Goal: Task Accomplishment & Management: Complete application form

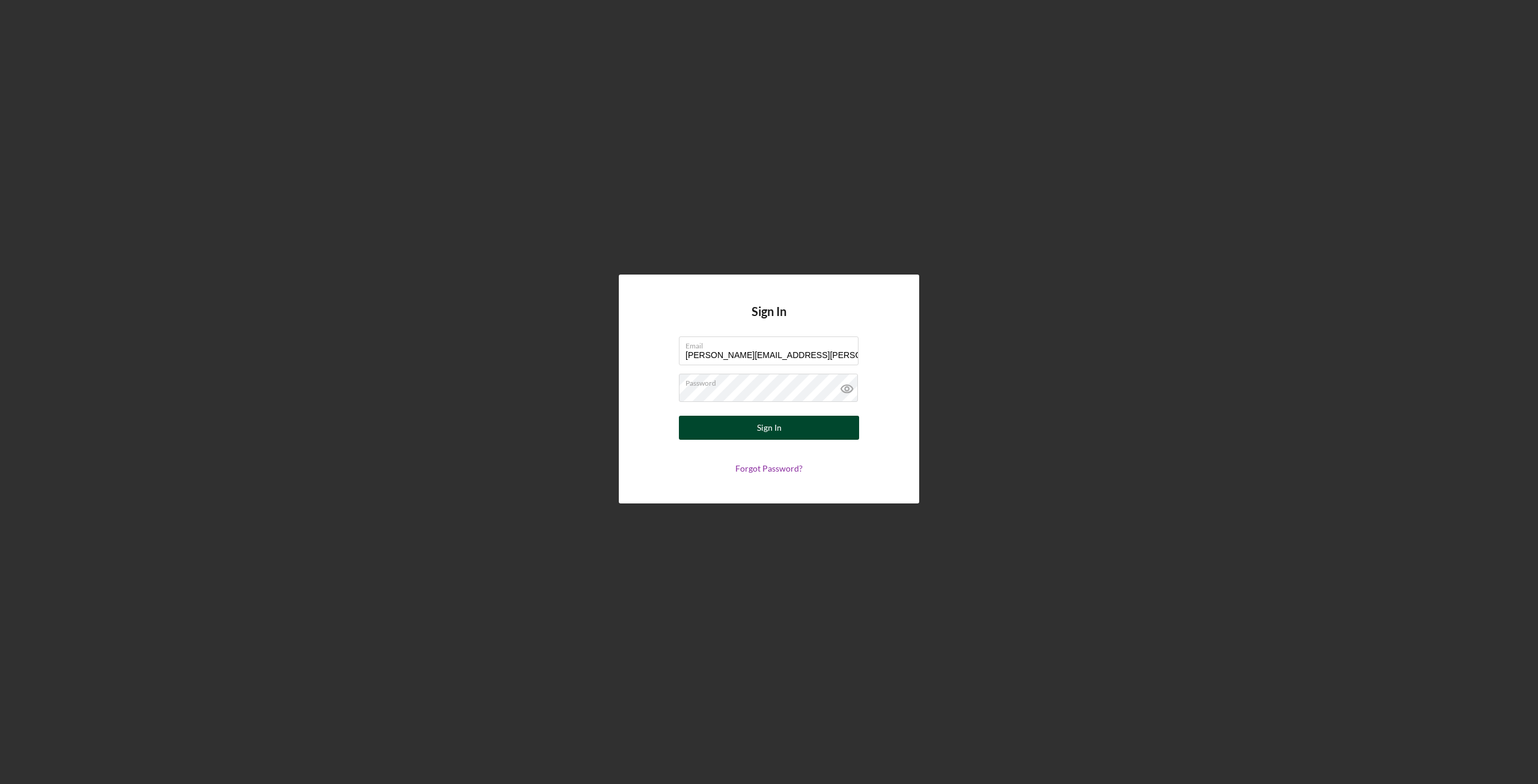
click at [736, 432] on button "Sign In" at bounding box center [768, 427] width 180 height 24
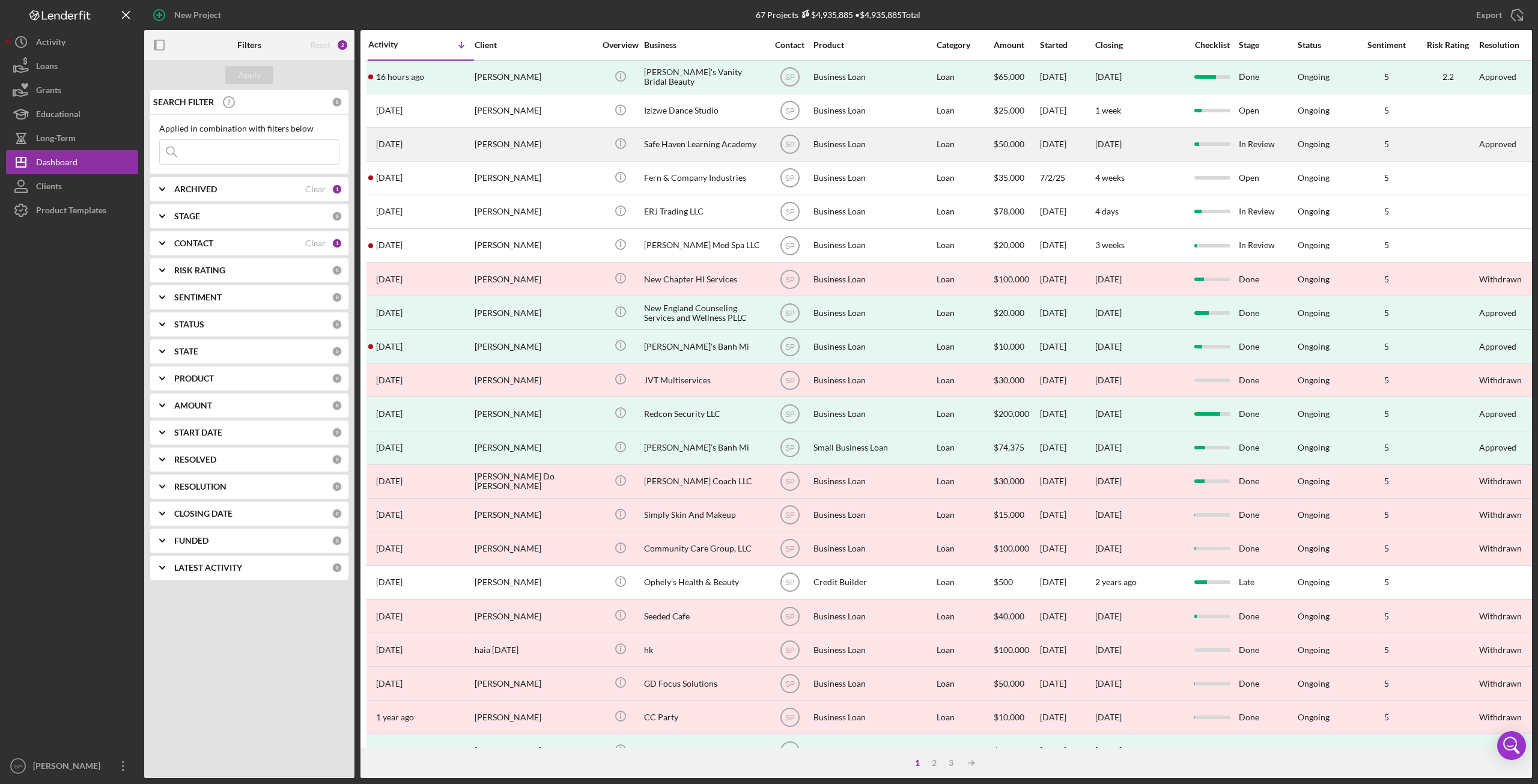
click at [663, 154] on div "Safe Haven Learning Academy" at bounding box center [704, 145] width 120 height 32
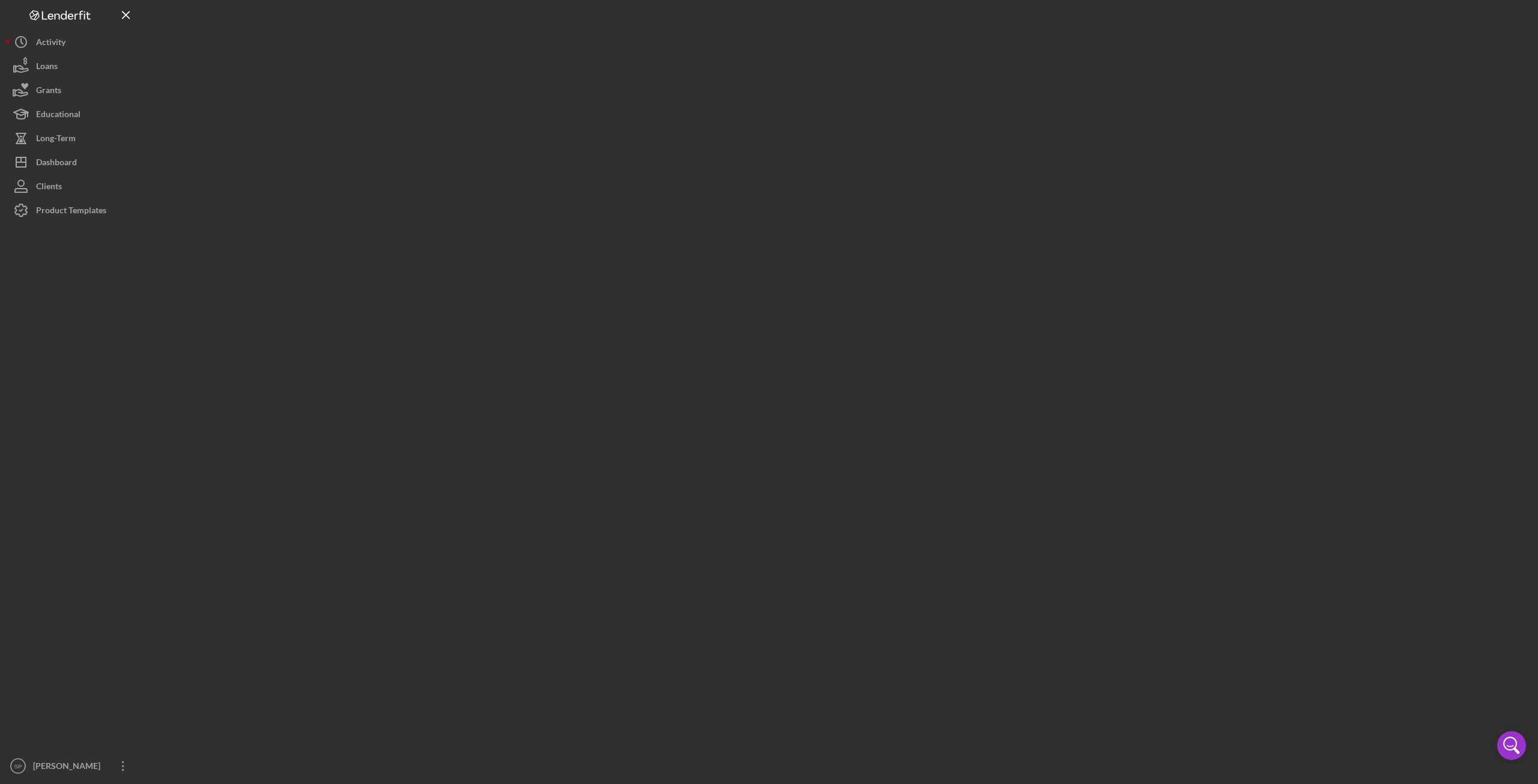
click at [663, 154] on div at bounding box center [838, 389] width 1388 height 778
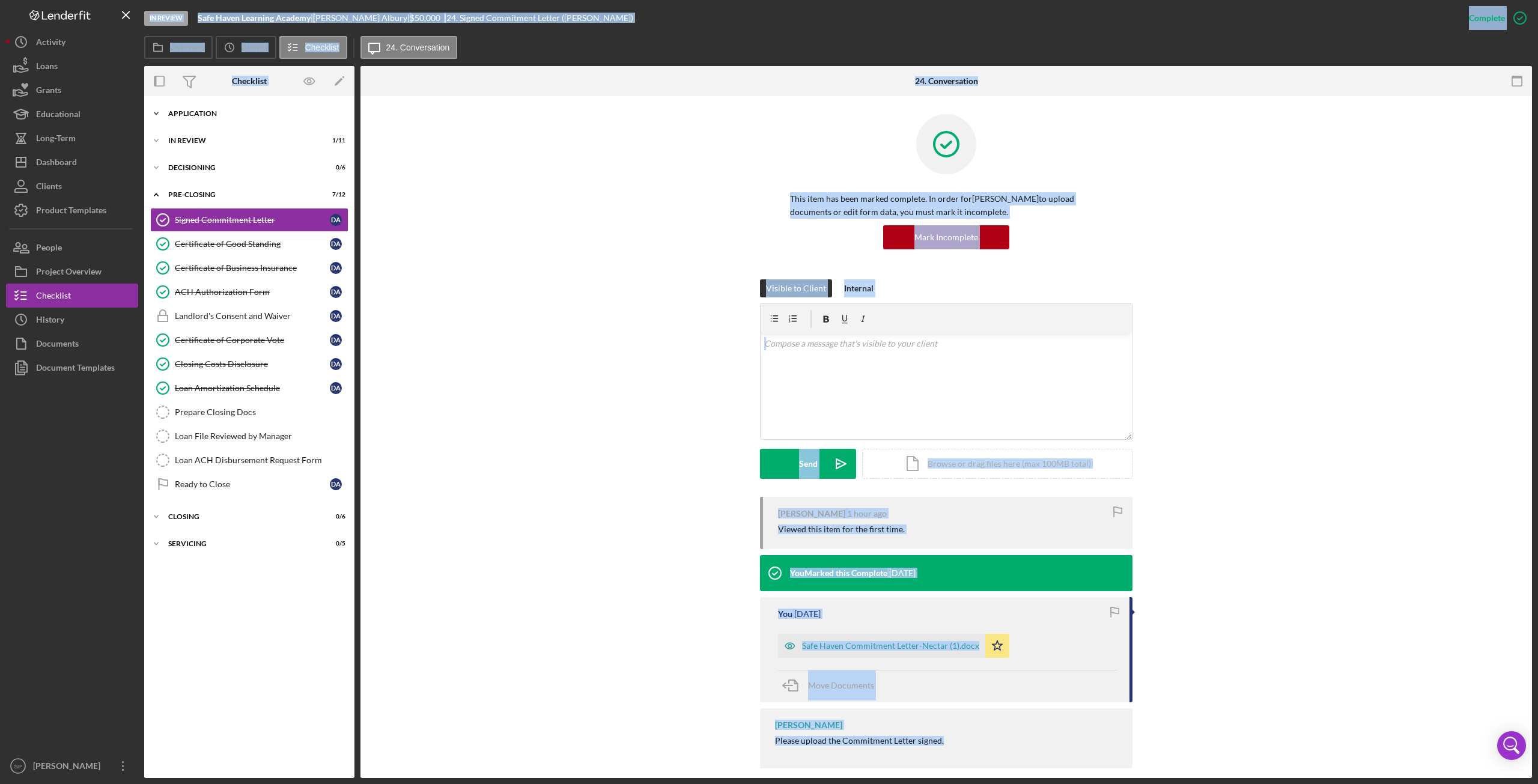
click at [156, 112] on icon "Icon/Expander" at bounding box center [156, 113] width 24 height 24
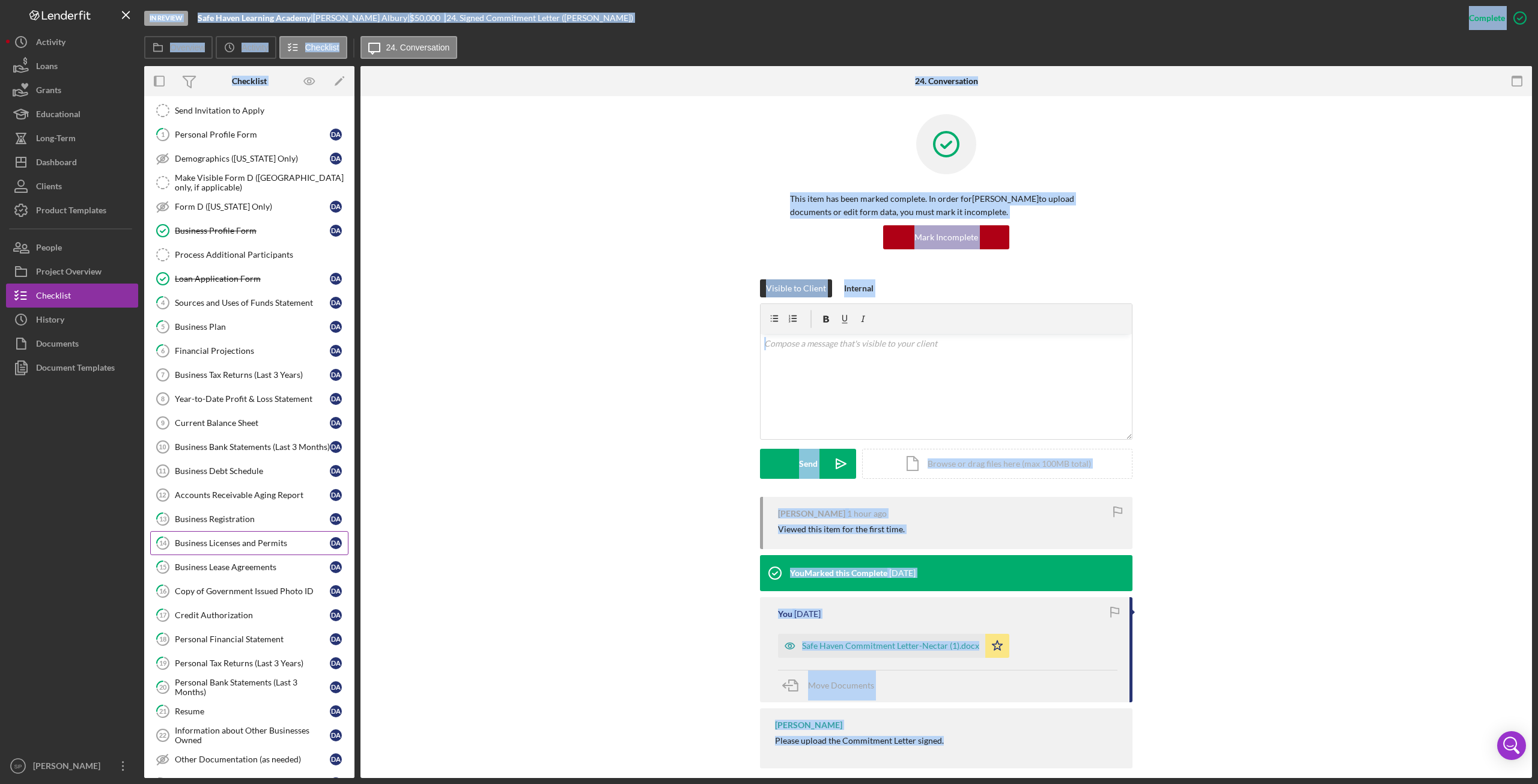
scroll to position [120, 0]
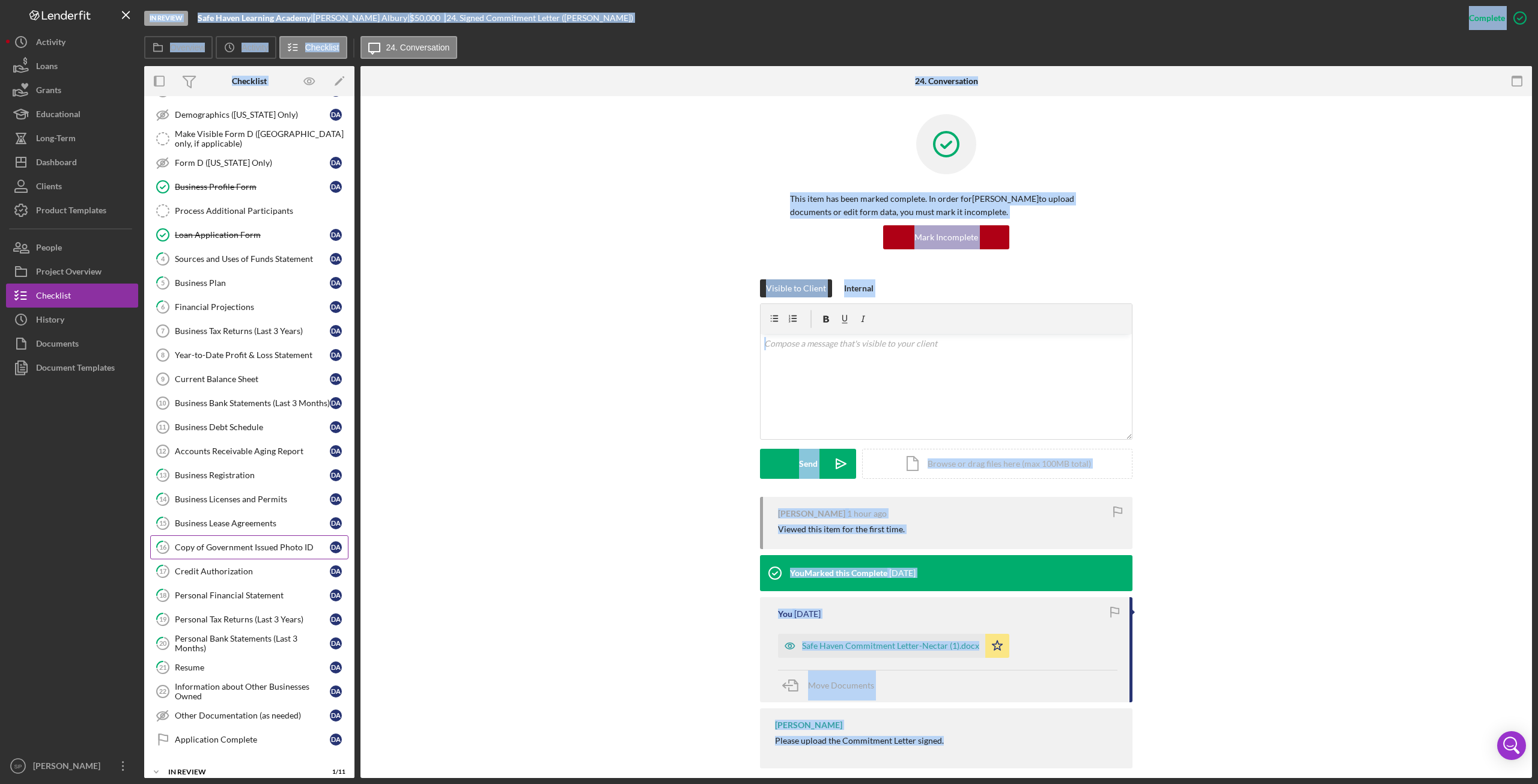
click at [235, 543] on div "Copy of Government Issued Photo ID" at bounding box center [252, 547] width 155 height 10
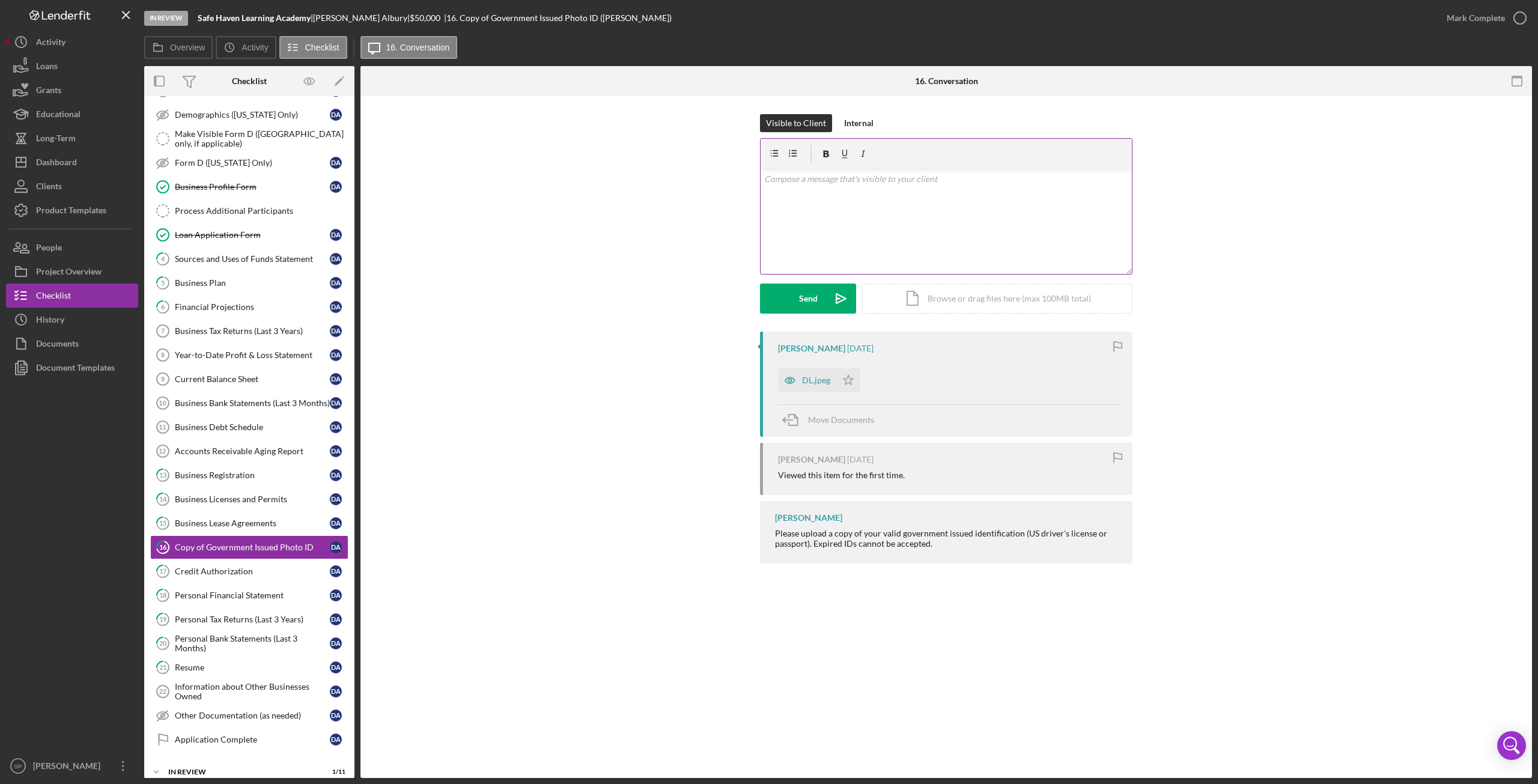
click at [923, 230] on div "v Color teal Color pink Remove color Add row above Add row below Add column bef…" at bounding box center [946, 221] width 371 height 105
click at [927, 303] on div "Icon/Document Browse or drag files here (max 100MB total) Tap to choose files o…" at bounding box center [997, 298] width 270 height 30
click at [933, 194] on div "v Color teal Color pink Remove color Add row above Add row below Add column bef…" at bounding box center [946, 198] width 371 height 59
click at [798, 301] on button "Send Icon/icon-invite-send" at bounding box center [808, 298] width 96 height 30
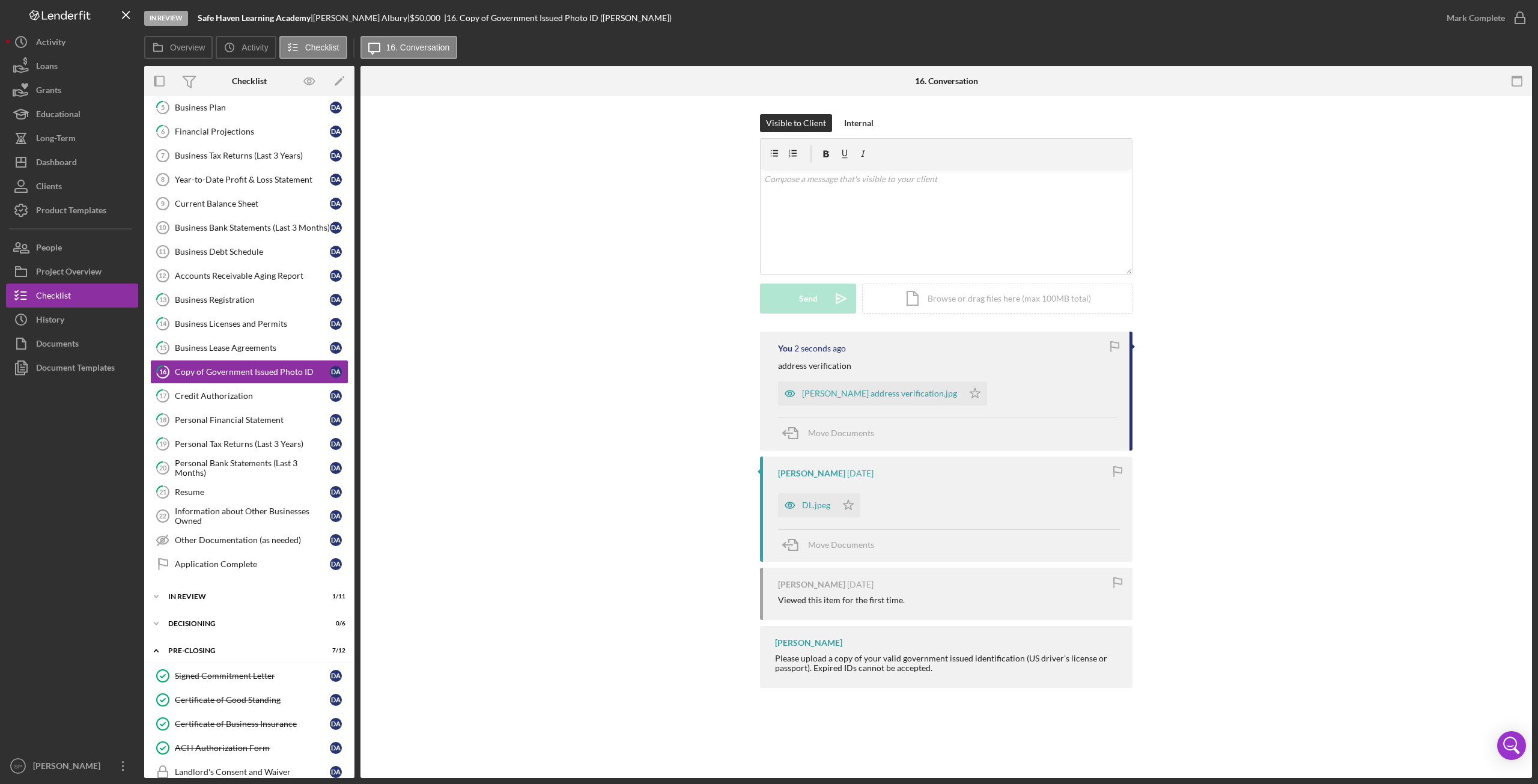
scroll to position [301, 0]
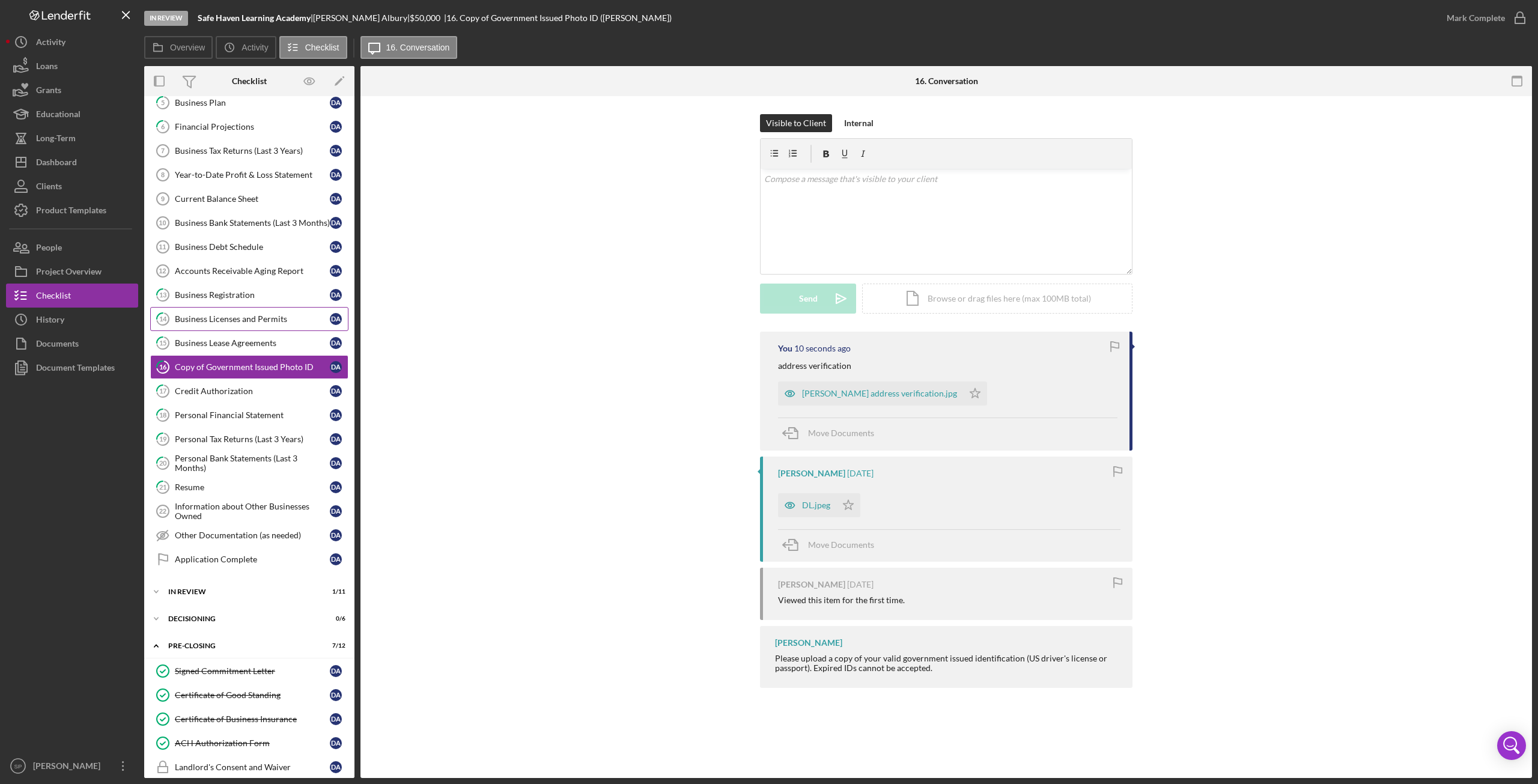
click at [257, 307] on link "14 Business Licenses and Permits D A" at bounding box center [249, 319] width 198 height 24
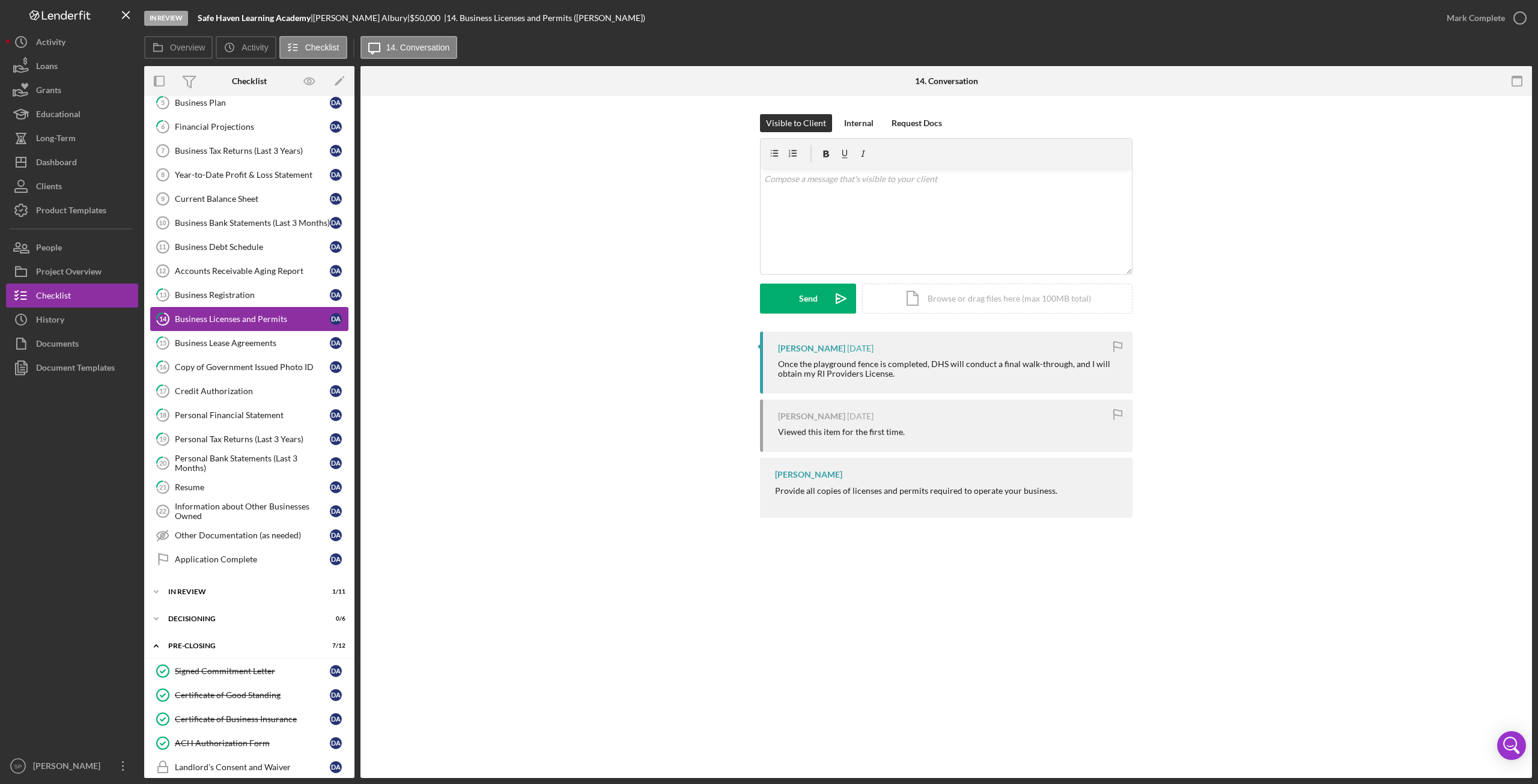
click at [262, 314] on div "Business Licenses and Permits" at bounding box center [252, 319] width 155 height 10
click at [979, 296] on div "Icon/Document Browse or drag files here (max 100MB total) Tap to choose files o…" at bounding box center [997, 298] width 270 height 30
click at [812, 294] on div "Upload" at bounding box center [808, 298] width 27 height 30
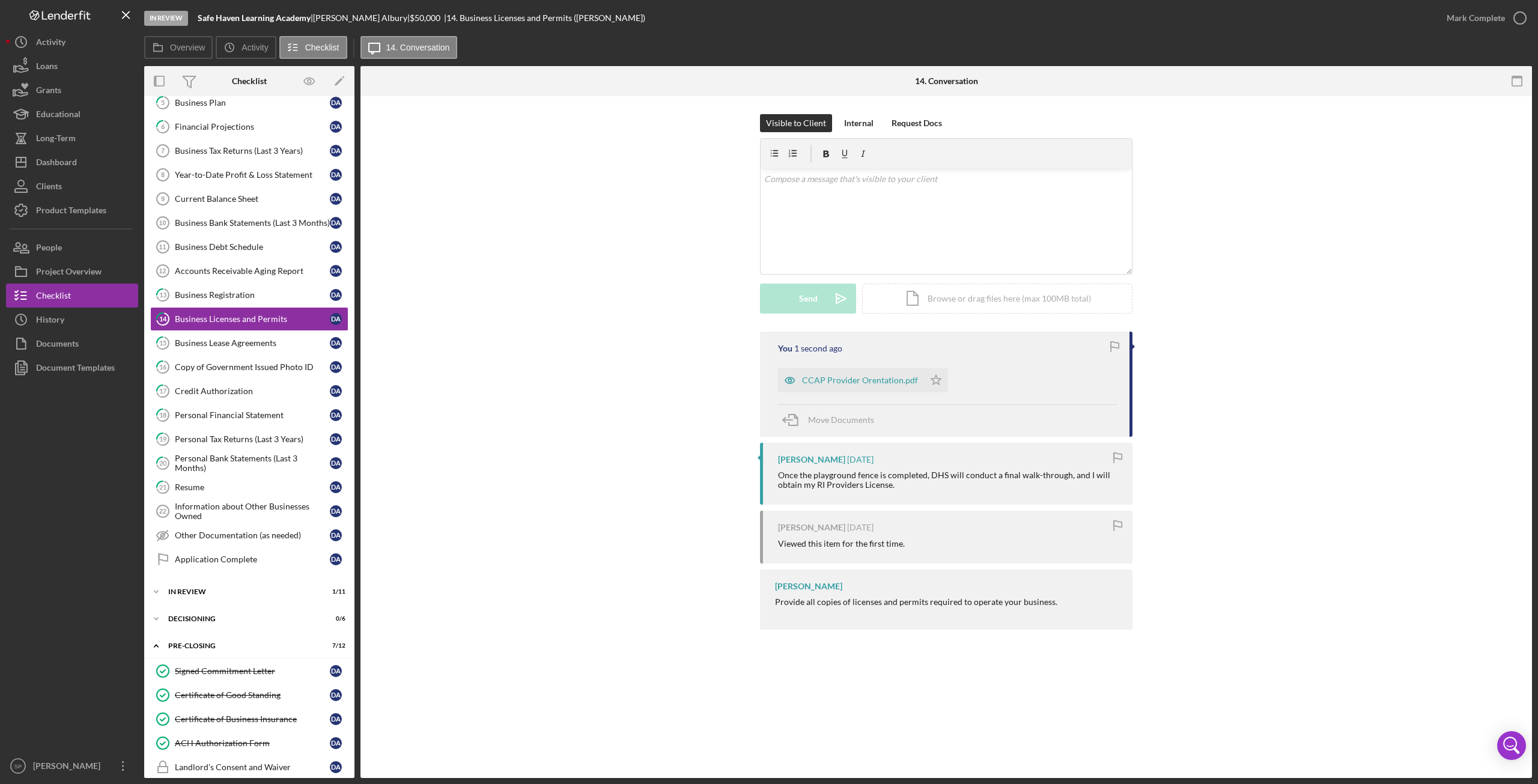
click at [617, 456] on div "You 1 second ago CCAP Provider Orentation.pdf Icon/Star Move Documents [PERSON_…" at bounding box center [946, 483] width 1136 height 304
